Goal: Register for event/course

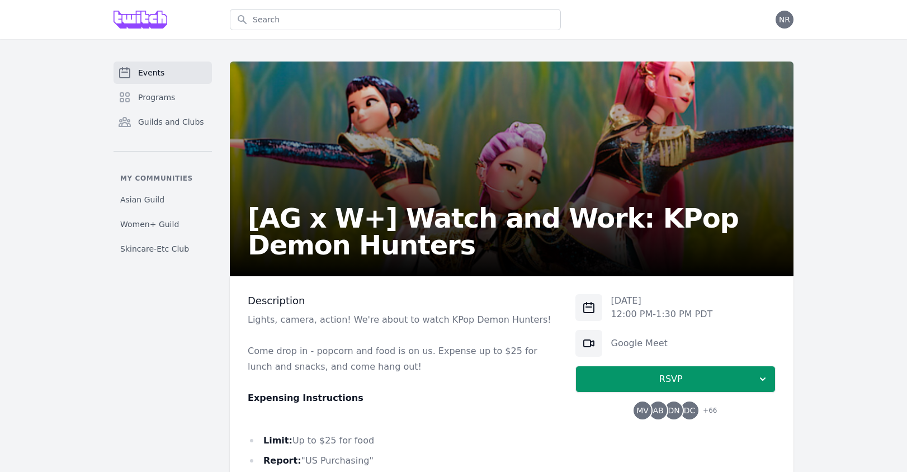
click at [154, 70] on span "Events" at bounding box center [151, 72] width 26 height 11
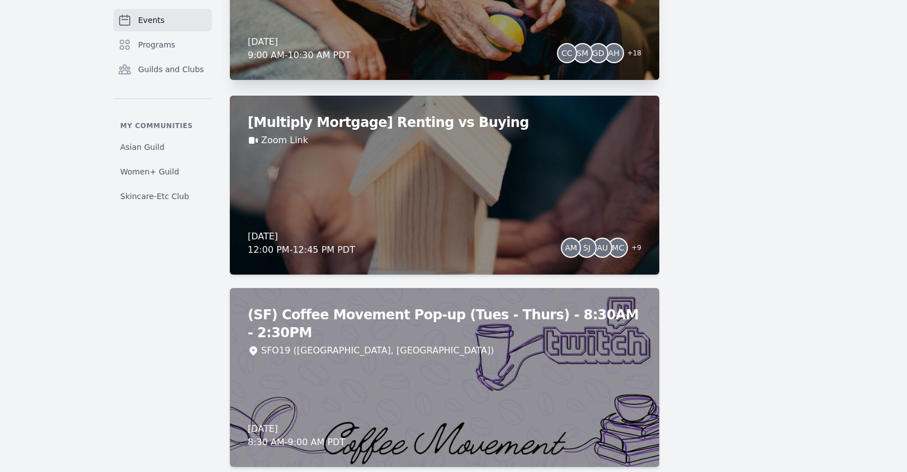
scroll to position [1998, 0]
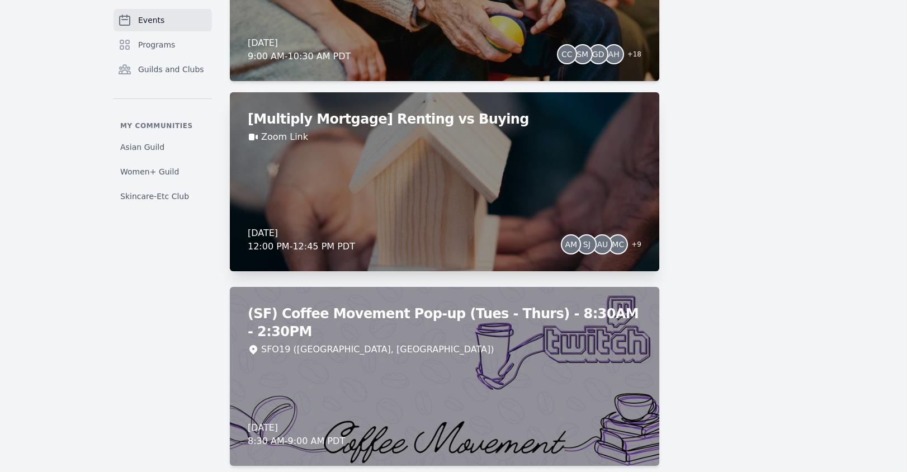
click at [382, 149] on div "[Multiply Mortgage] Renting vs Buying Zoom Link [DATE] 12:00 PM - 12:45 PM PDT …" at bounding box center [444, 181] width 429 height 179
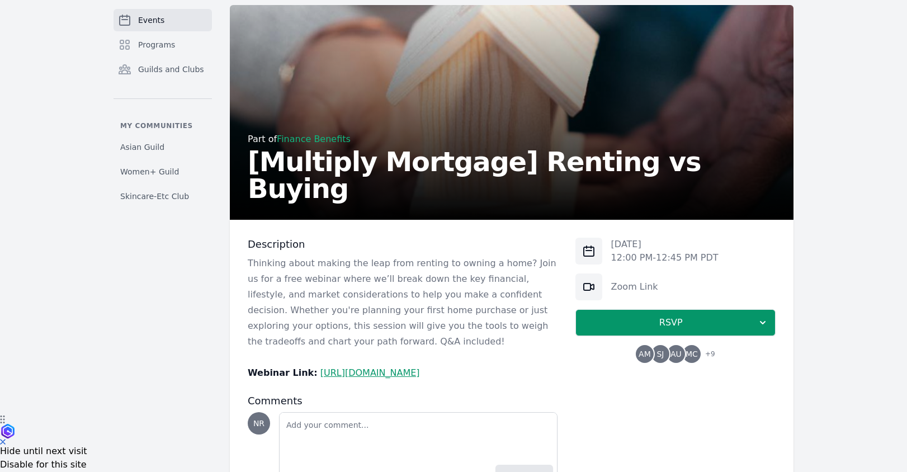
scroll to position [70, 0]
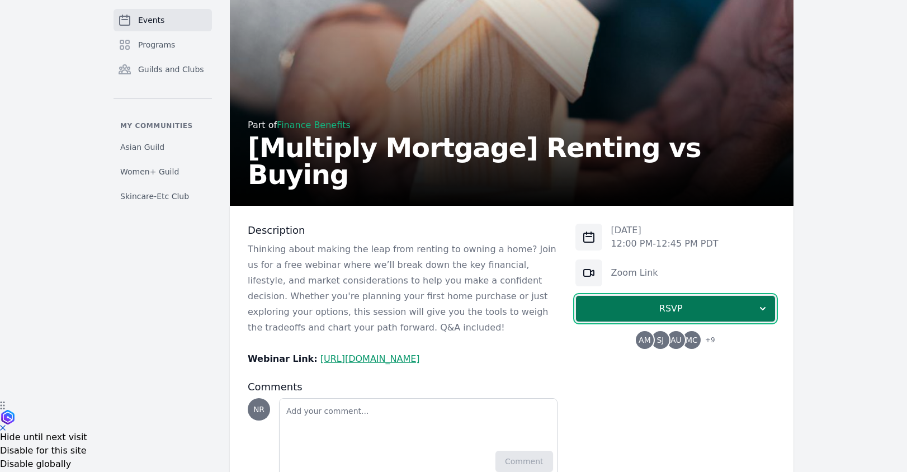
click at [620, 308] on span "RSVP" at bounding box center [671, 308] width 172 height 13
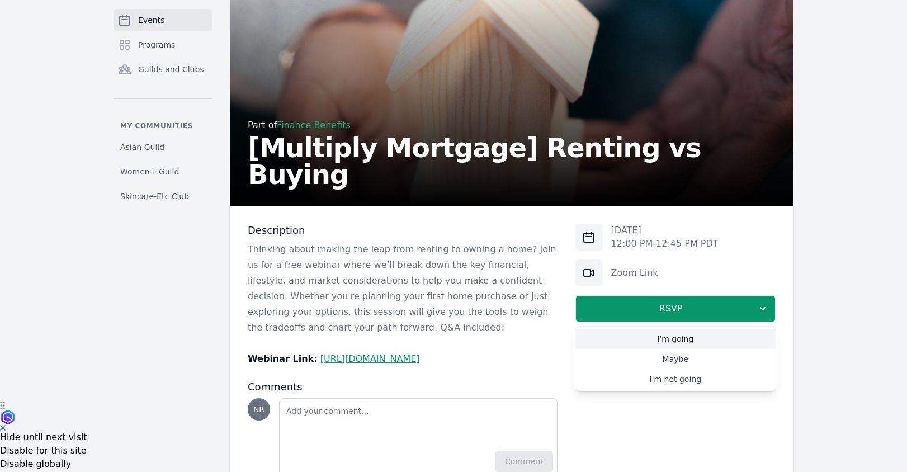
click at [625, 344] on link "I'm going" at bounding box center [675, 339] width 200 height 20
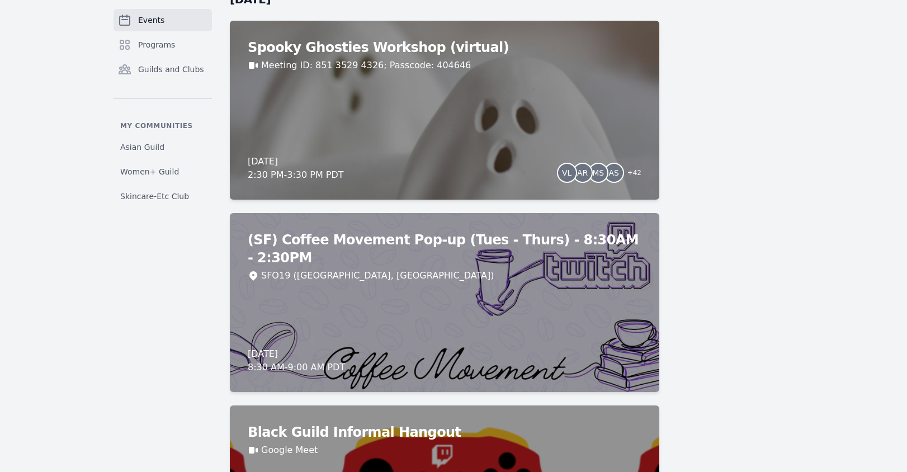
scroll to position [3273, 0]
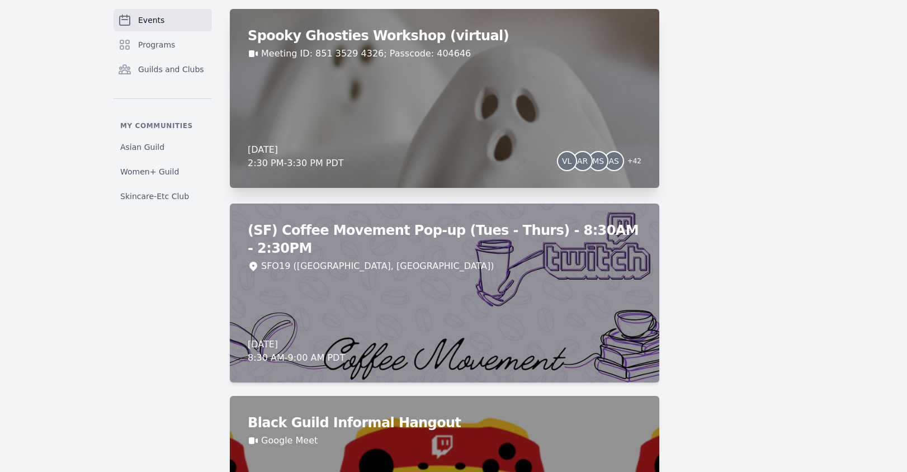
click at [369, 96] on div "Spooky Ghosties Workshop (virtual) Meeting ID: 851 3529 4326; Passcode: 404646 …" at bounding box center [444, 98] width 429 height 179
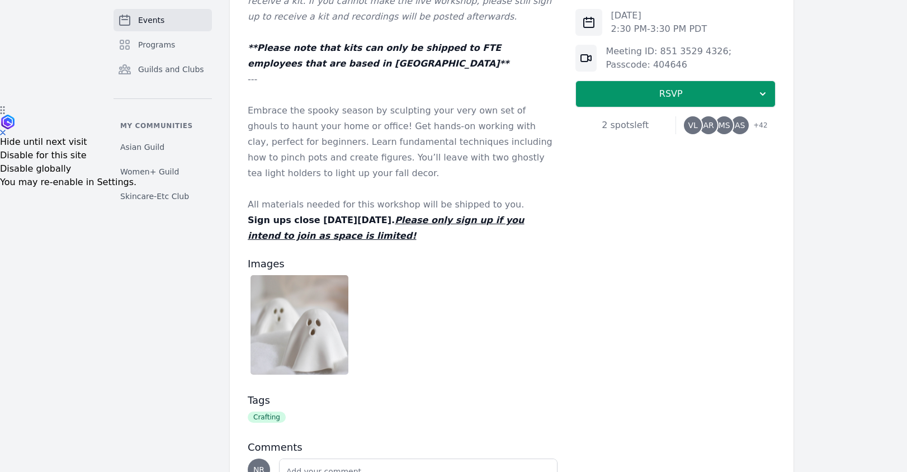
scroll to position [359, 0]
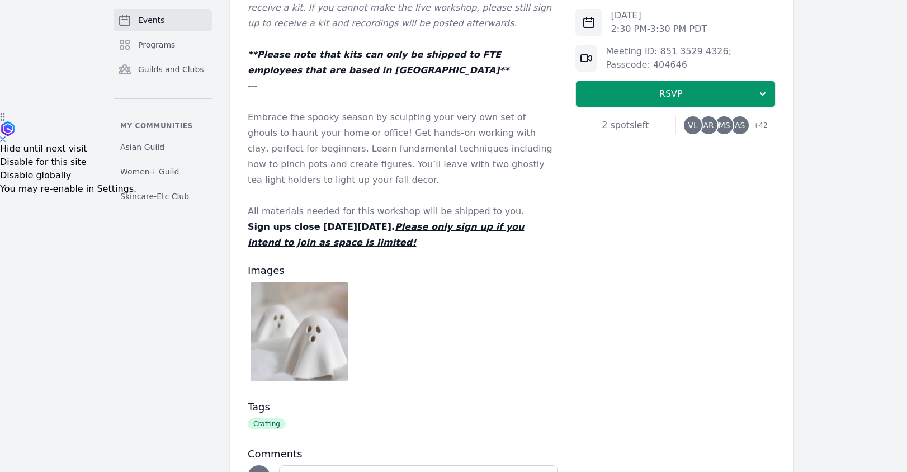
click at [760, 124] on span "+ 42" at bounding box center [756, 127] width 21 height 16
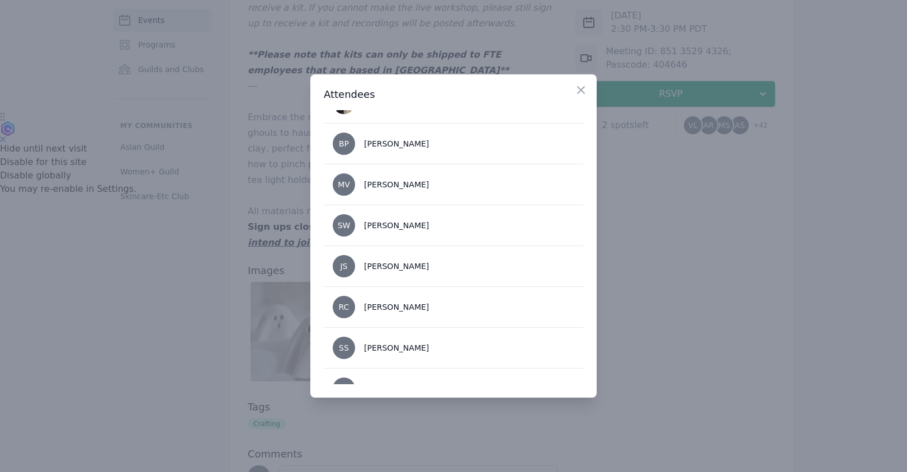
scroll to position [1603, 0]
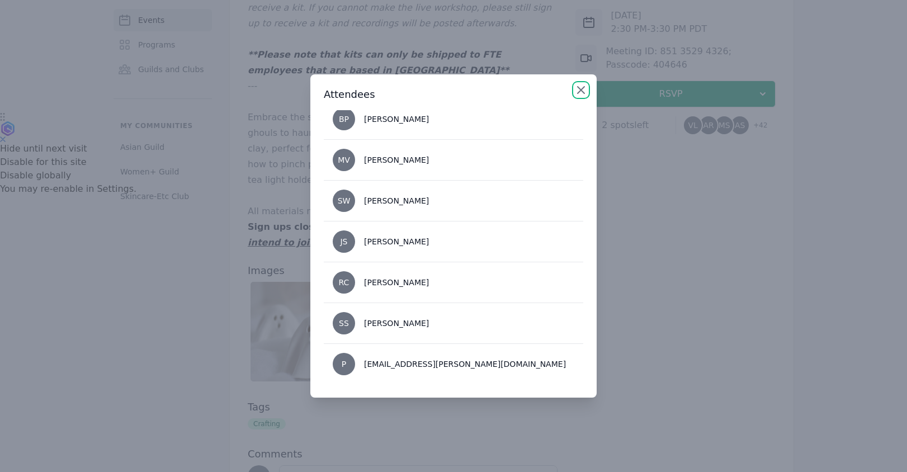
click at [577, 91] on icon "button" at bounding box center [580, 89] width 13 height 13
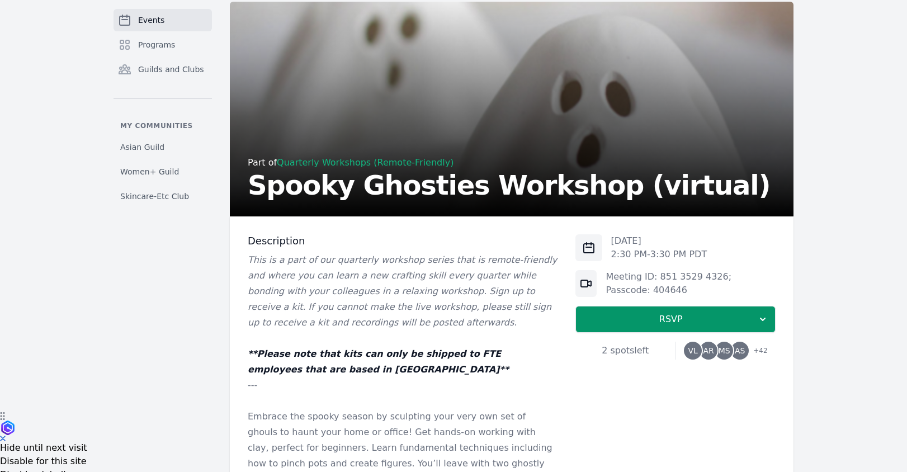
scroll to position [102, 0]
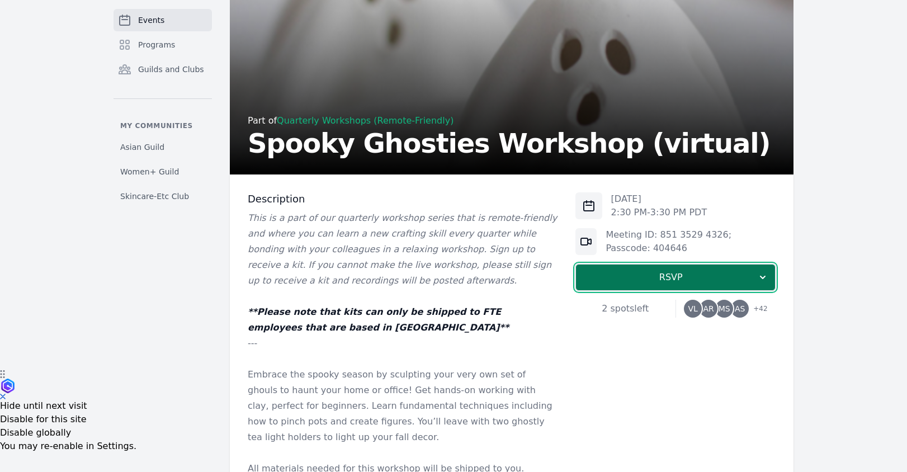
click at [634, 274] on span "RSVP" at bounding box center [671, 277] width 172 height 13
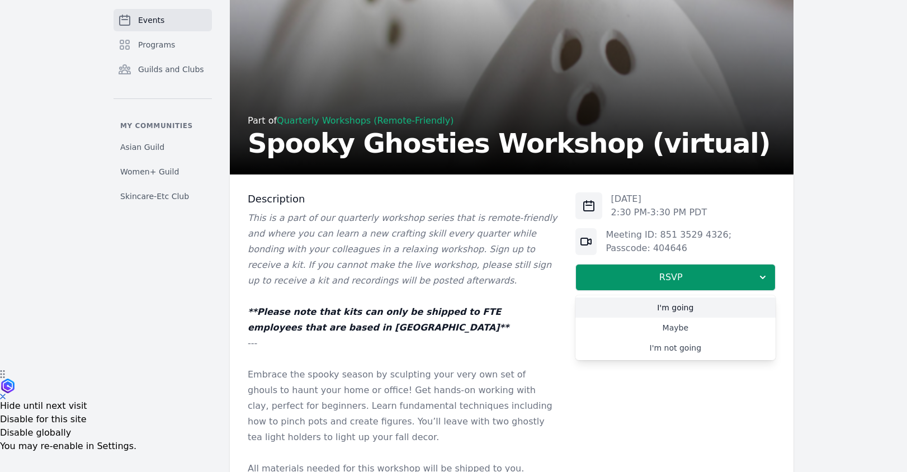
click at [641, 305] on link "I'm going" at bounding box center [675, 307] width 200 height 20
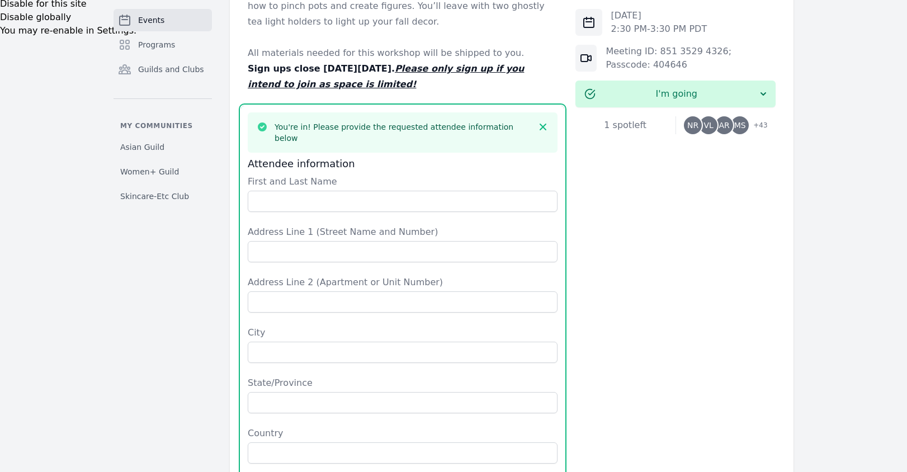
scroll to position [480, 0]
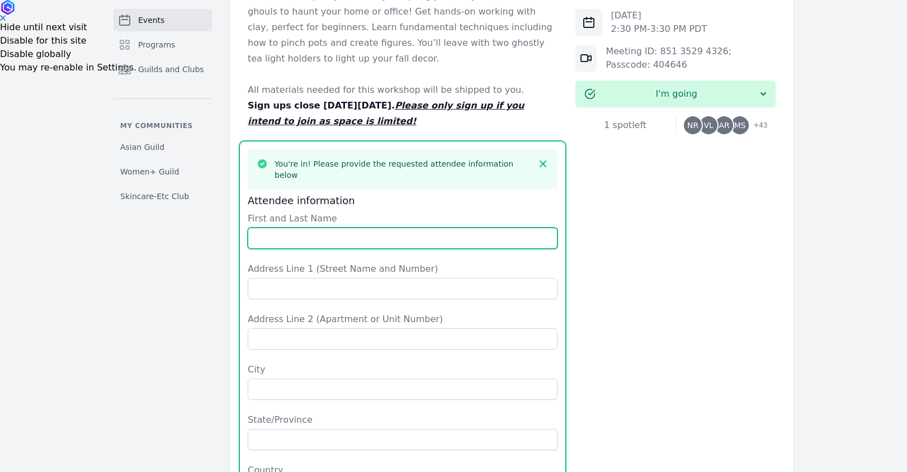
click at [354, 230] on input "First and Last Name" at bounding box center [403, 238] width 310 height 21
type input "[PERSON_NAME]"
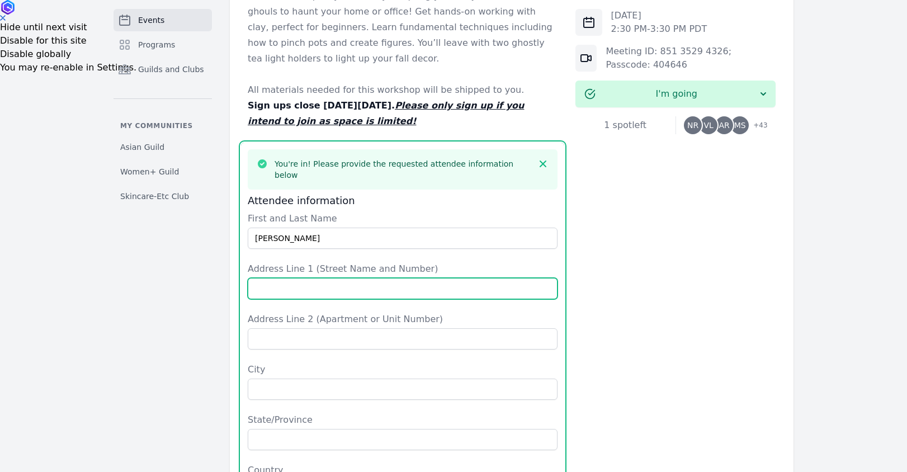
type input "[STREET_ADDRESS]"
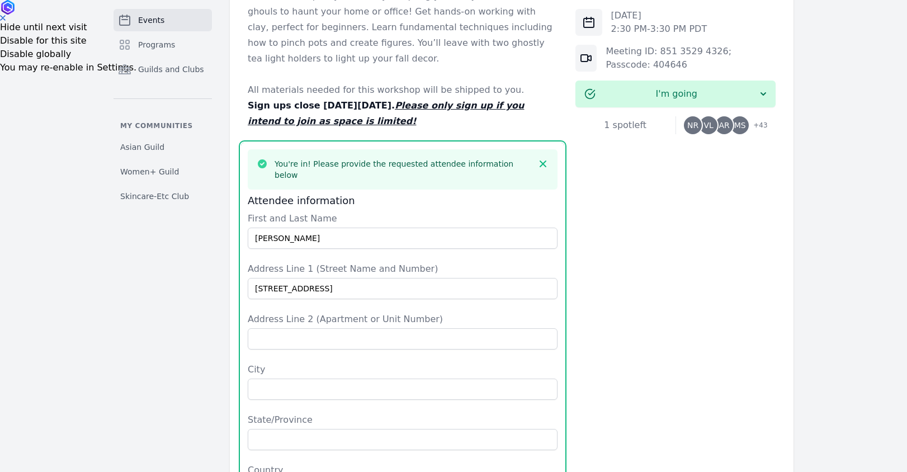
type input "Lombard"
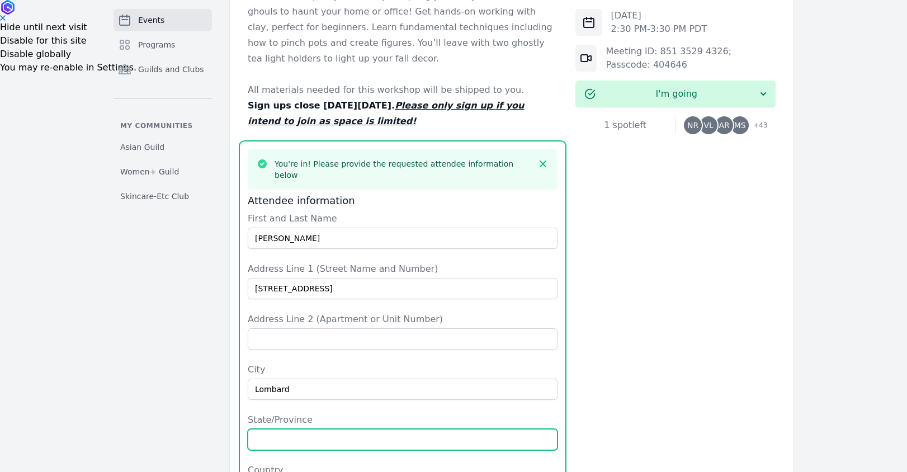
type input "IL"
type input "[GEOGRAPHIC_DATA]"
type input "60148"
type input "7089490706"
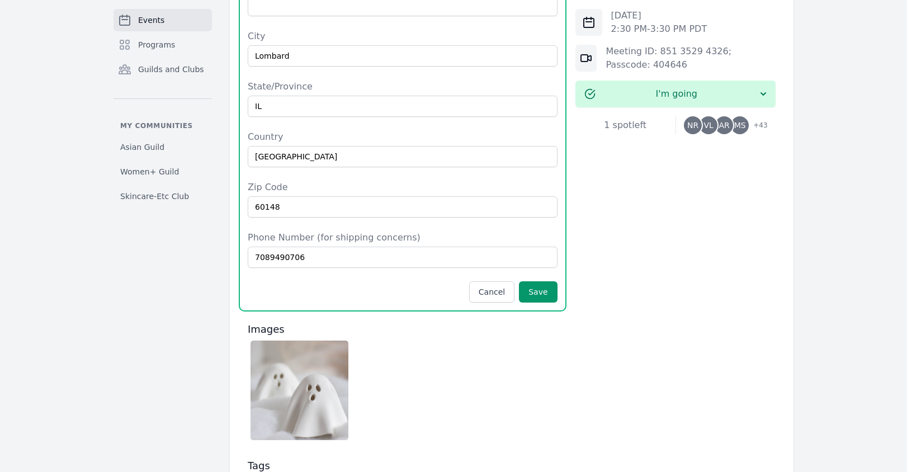
scroll to position [836, 0]
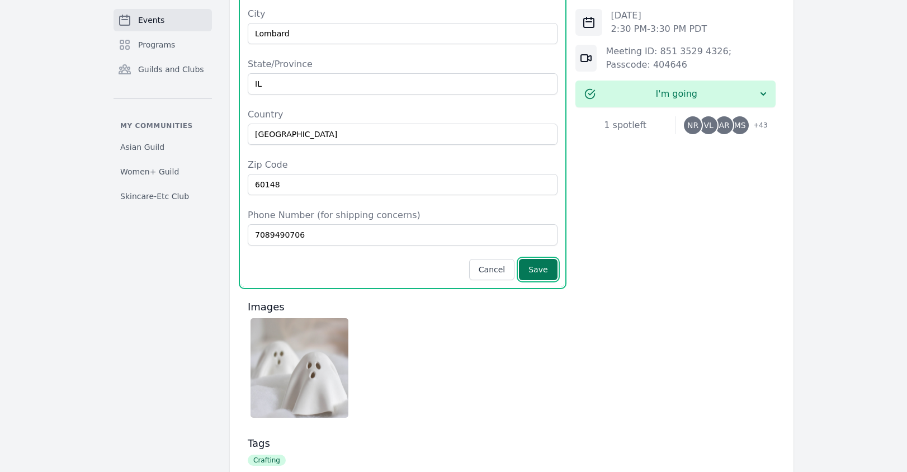
click at [546, 262] on button "Save" at bounding box center [538, 269] width 38 height 21
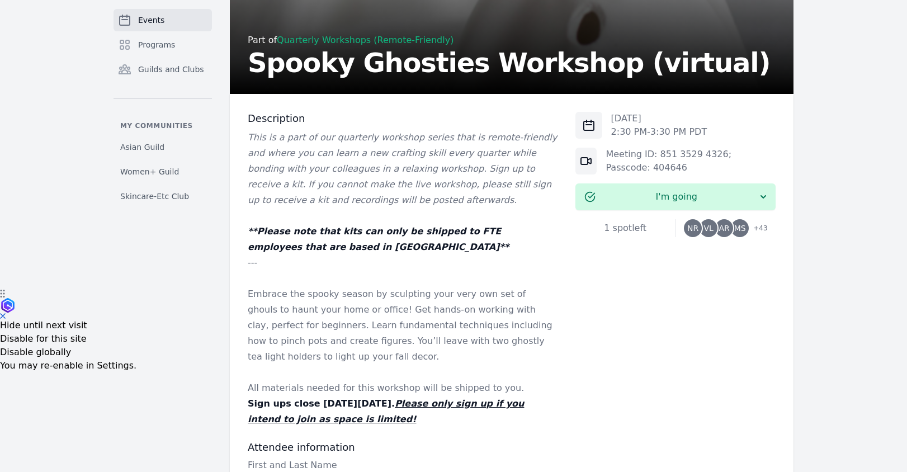
scroll to position [182, 0]
click at [337, 39] on link "Quarterly Workshops (Remote-Friendly)" at bounding box center [365, 40] width 177 height 11
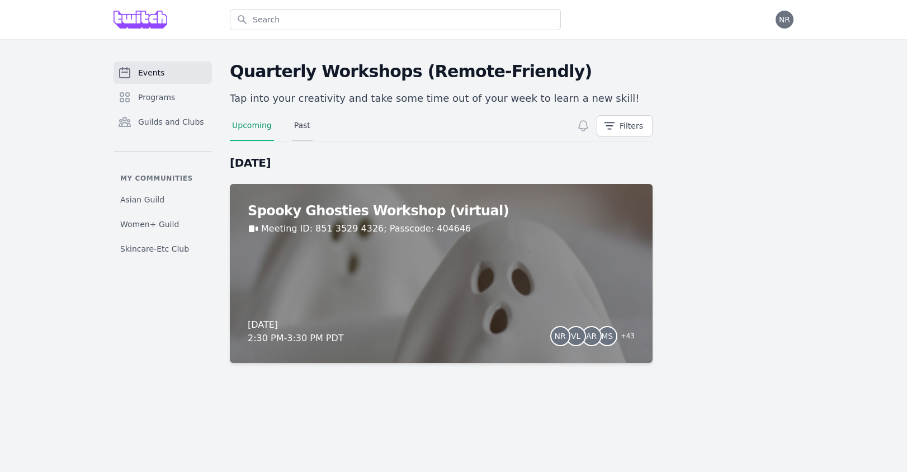
click at [305, 126] on link "Past" at bounding box center [302, 130] width 21 height 21
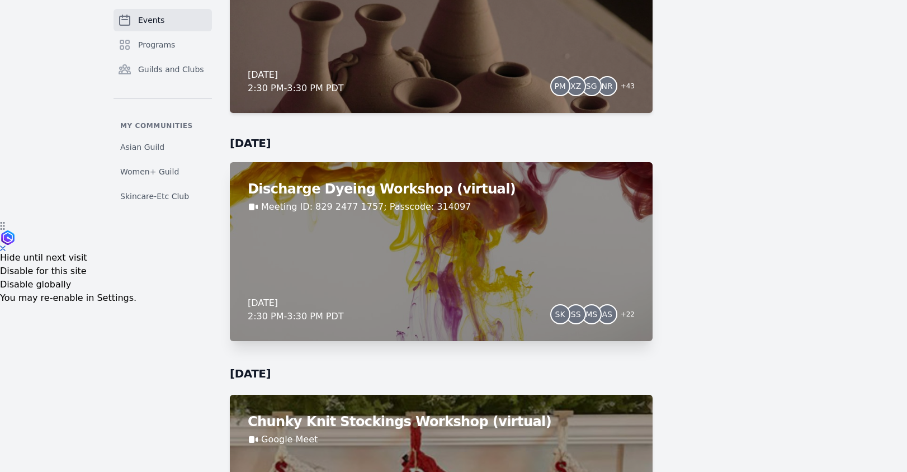
scroll to position [233, 0]
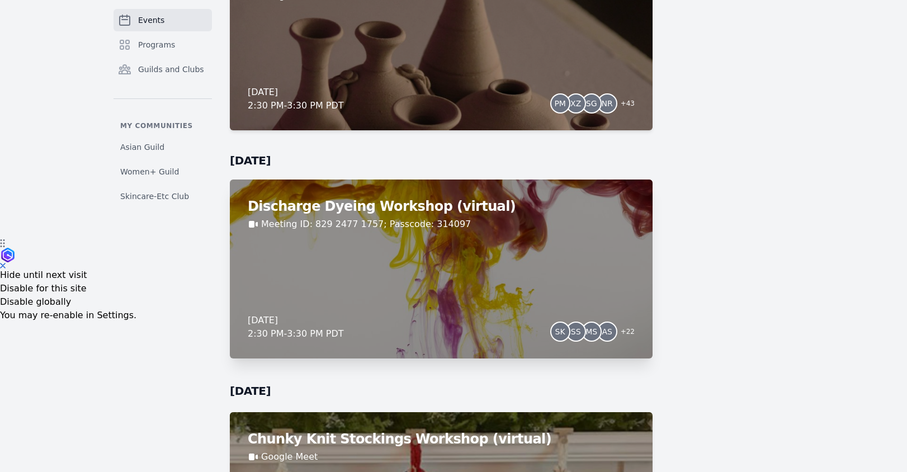
click at [438, 264] on div "Discharge Dyeing Workshop (virtual) Meeting ID: 829 2477 1757; Passcode: 314097…" at bounding box center [441, 268] width 423 height 179
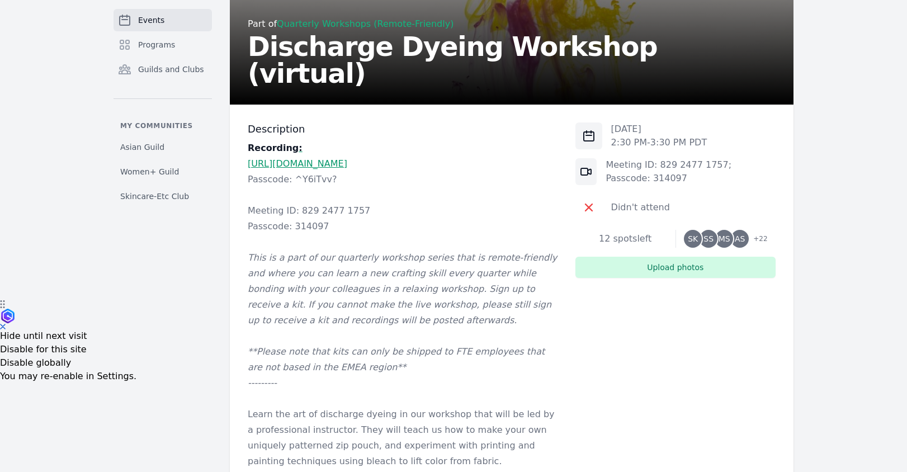
scroll to position [174, 0]
